Goal: Check status

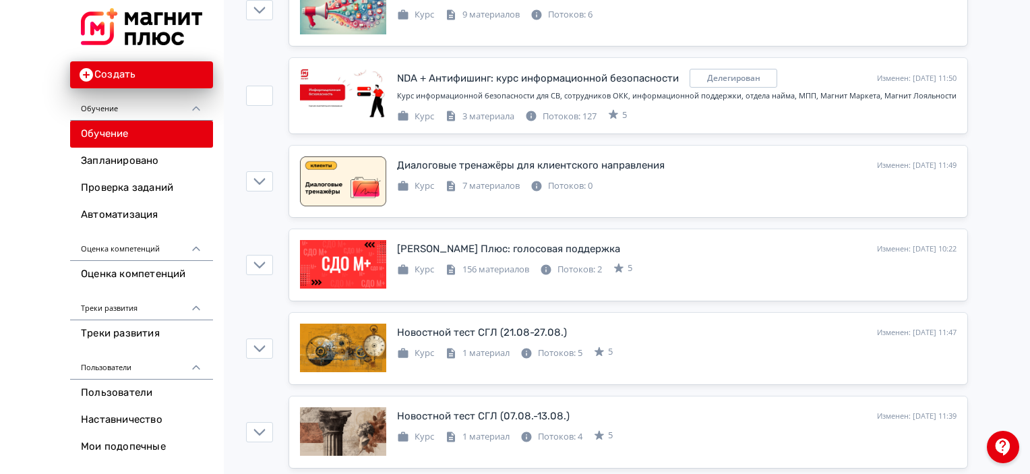
scroll to position [944, 0]
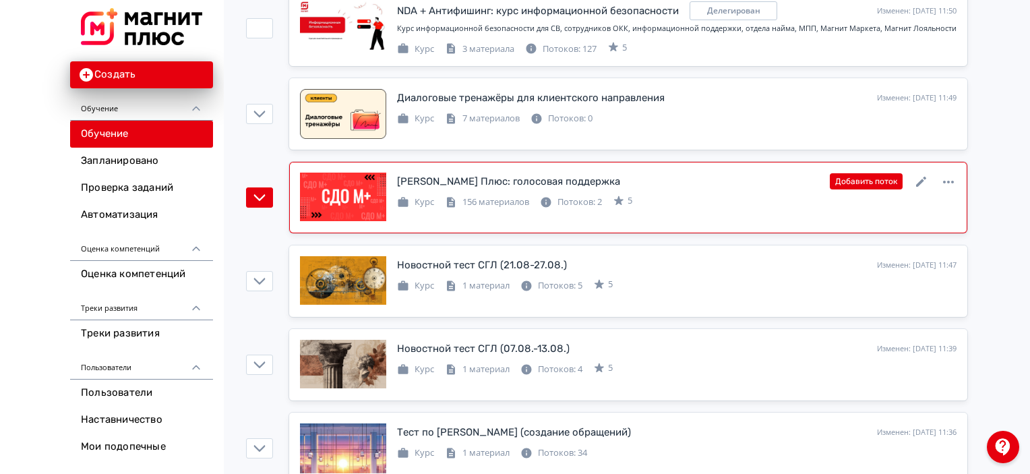
drag, startPoint x: 825, startPoint y: 209, endPoint x: 853, endPoint y: 207, distance: 27.7
click at [824, 209] on div "СДО Магнит Плюс: голосовая поддержка Изменен: [DATE] 10:22 Добавить поток Курс …" at bounding box center [628, 198] width 656 height 50
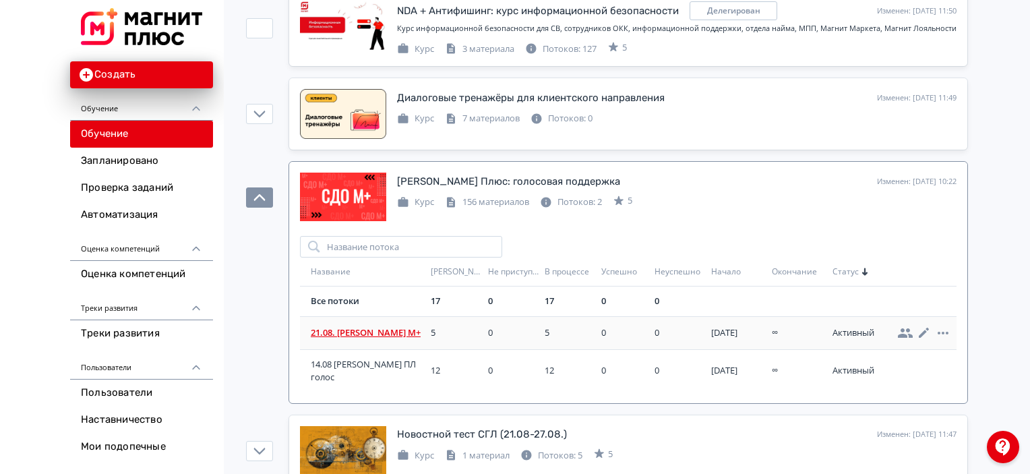
click at [378, 336] on td "21.08. [PERSON_NAME] М+" at bounding box center [362, 332] width 125 height 33
click at [381, 327] on span "21.08. [PERSON_NAME] М+" at bounding box center [368, 332] width 115 height 13
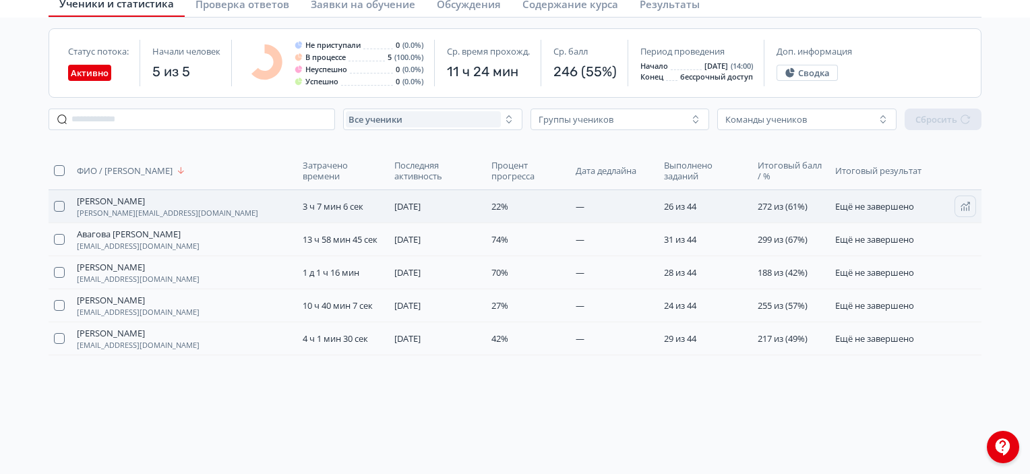
scroll to position [125, 0]
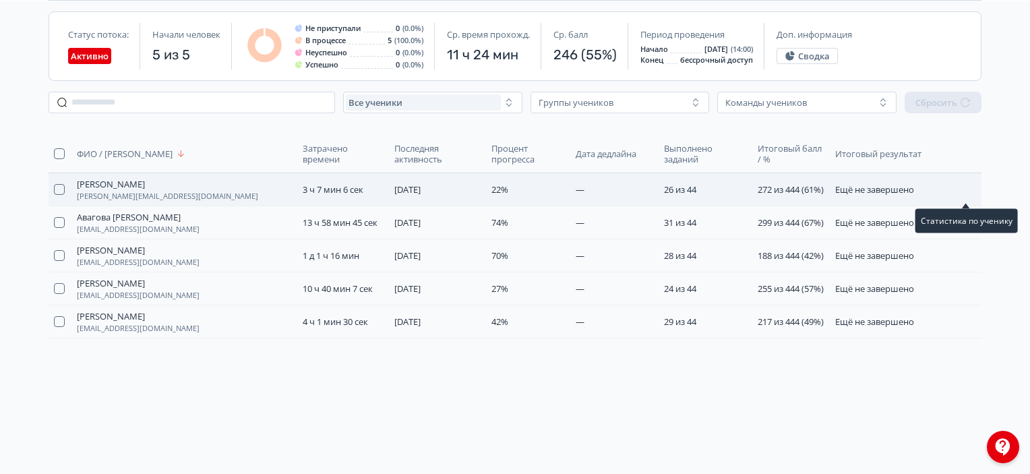
drag, startPoint x: 961, startPoint y: 199, endPoint x: 981, endPoint y: 191, distance: 21.8
click at [983, 191] on div "ФИО / Логин Затрачено времени Последняя активность Процент прогресса Дата дедла…" at bounding box center [515, 237] width 954 height 204
click at [971, 191] on button "button" at bounding box center [965, 190] width 22 height 22
click at [966, 228] on icon "button" at bounding box center [965, 222] width 11 height 11
click at [958, 266] on button "button" at bounding box center [965, 256] width 22 height 22
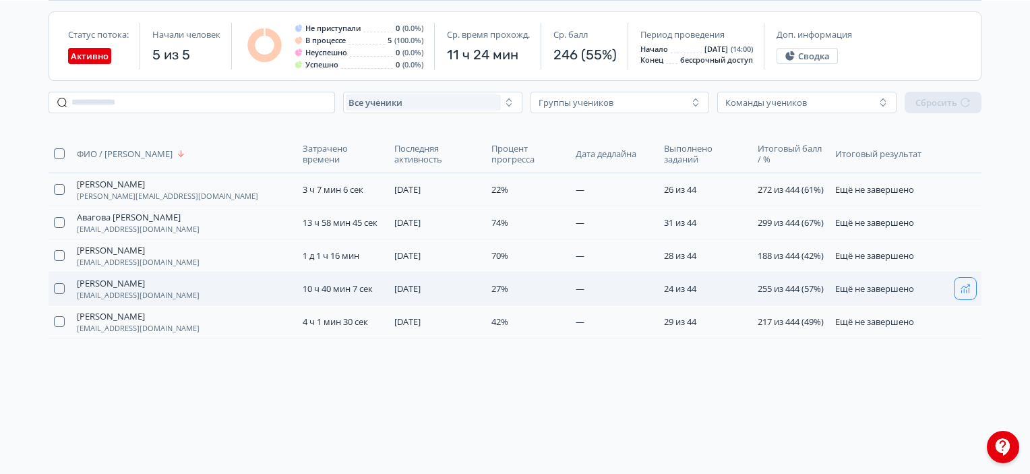
click at [966, 293] on icon "button" at bounding box center [964, 288] width 9 height 9
click at [962, 327] on icon "button" at bounding box center [965, 321] width 11 height 11
